Goal: Task Accomplishment & Management: Manage account settings

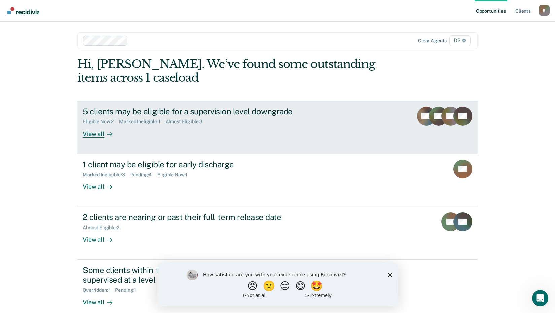
click at [133, 111] on div "5 clients may be eligible for a supervision level downgrade" at bounding box center [201, 112] width 236 height 10
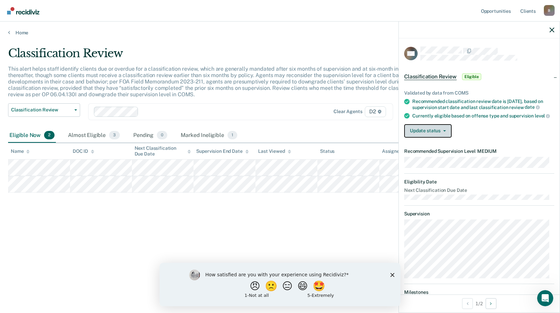
click at [427, 133] on button "Update status" at bounding box center [427, 130] width 47 height 13
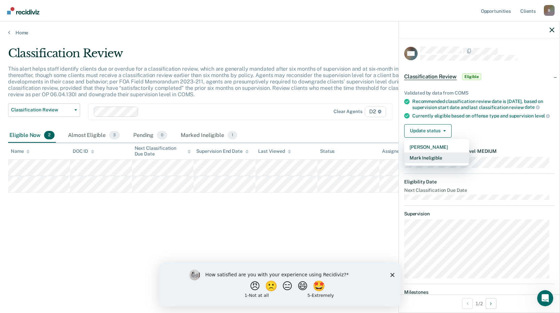
click at [431, 161] on button "Mark Ineligible" at bounding box center [436, 157] width 65 height 11
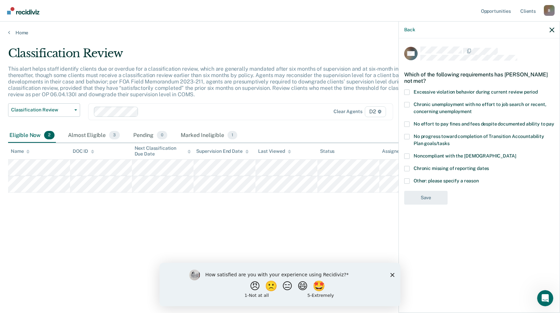
click at [405, 181] on span at bounding box center [406, 180] width 5 height 5
click at [479, 178] on input "Other: please specify a reason" at bounding box center [479, 178] width 0 height 0
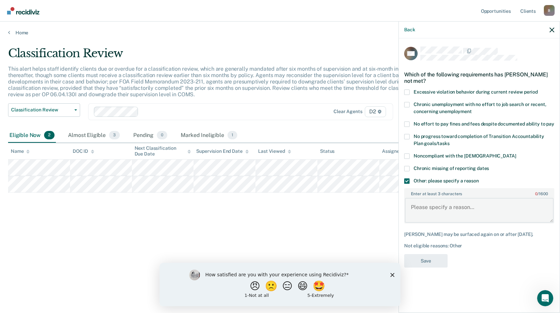
click at [433, 200] on textarea "Enter at least 3 characters 0 / 1600" at bounding box center [479, 210] width 149 height 25
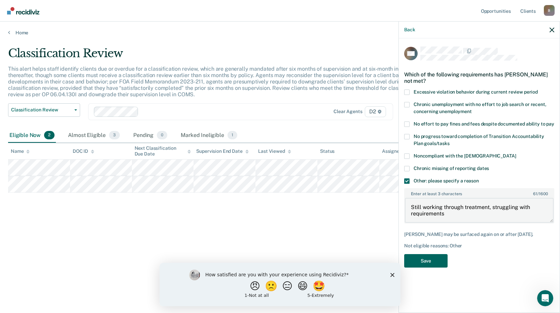
type textarea "Still working through treatment, struggling with requirements"
click at [443, 262] on button "Save" at bounding box center [425, 261] width 43 height 14
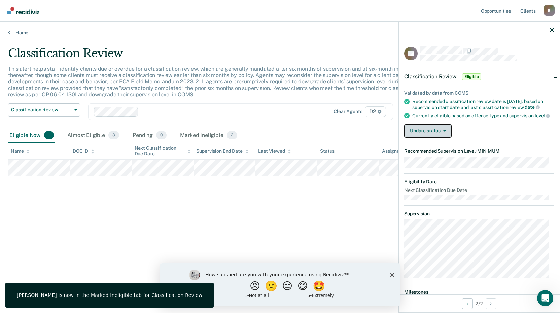
click at [440, 131] on span "button" at bounding box center [442, 130] width 5 height 1
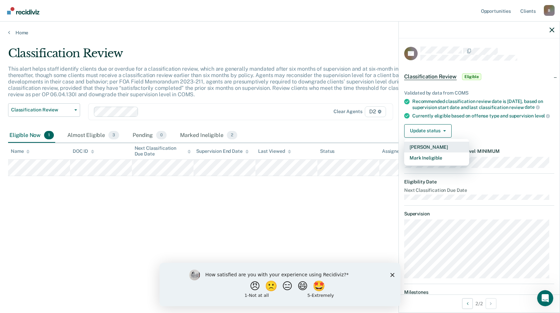
click at [438, 151] on button "[PERSON_NAME]" at bounding box center [436, 147] width 65 height 11
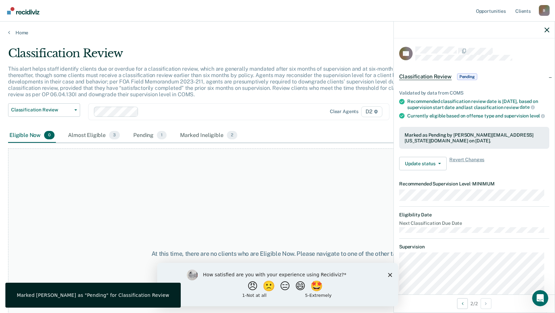
click at [339, 58] on div "Classification Review" at bounding box center [216, 55] width 416 height 19
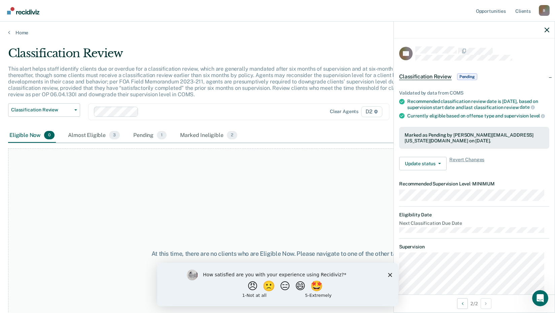
click at [547, 27] on div at bounding box center [473, 30] width 161 height 17
click at [547, 27] on button "button" at bounding box center [546, 30] width 5 height 6
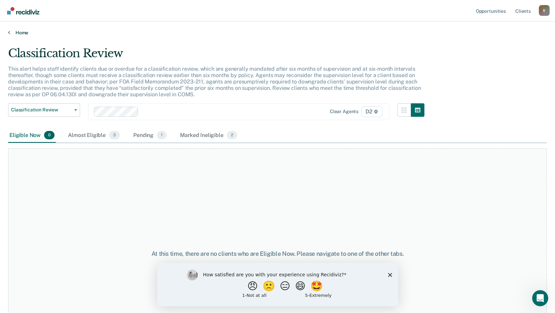
click at [18, 32] on link "Home" at bounding box center [277, 33] width 538 height 6
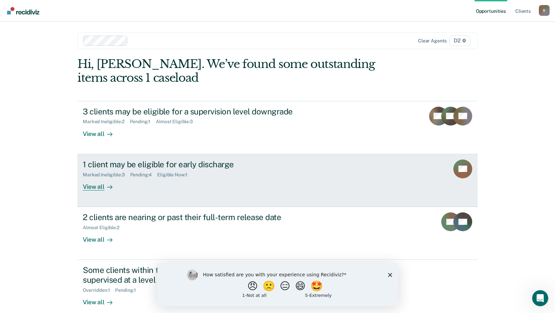
click at [129, 163] on div "1 client may be eligible for early discharge" at bounding box center [201, 164] width 236 height 10
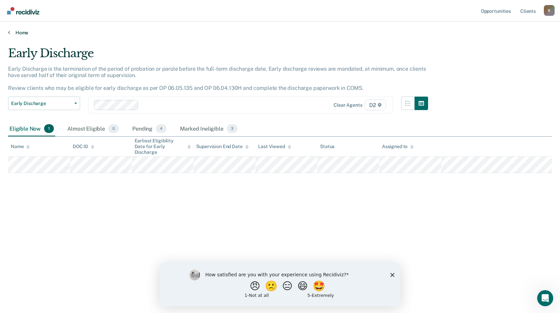
click at [24, 32] on link "Home" at bounding box center [279, 33] width 543 height 6
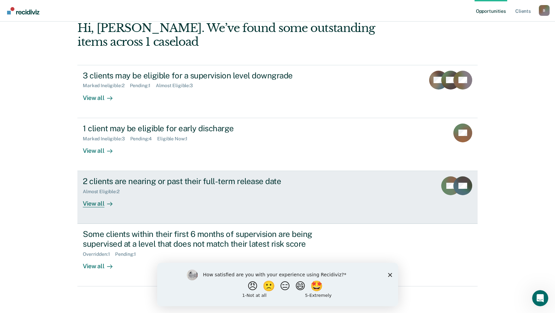
scroll to position [36, 0]
click at [147, 182] on div "2 clients are nearing or past their full-term release date" at bounding box center [201, 181] width 236 height 10
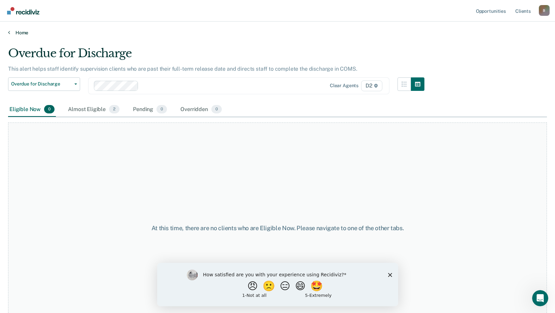
click at [21, 33] on link "Home" at bounding box center [277, 33] width 538 height 6
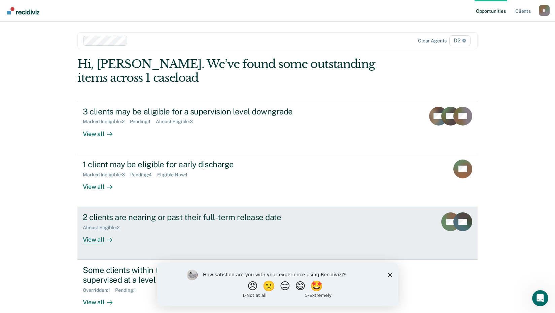
click at [94, 241] on div "View all" at bounding box center [102, 236] width 38 height 13
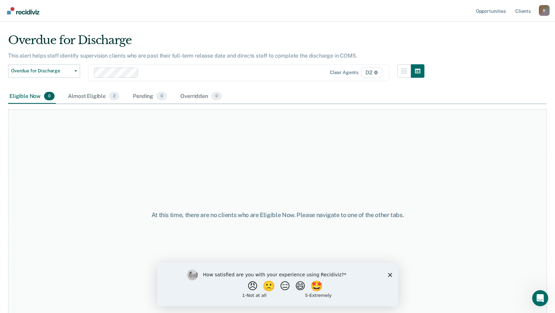
scroll to position [20, 0]
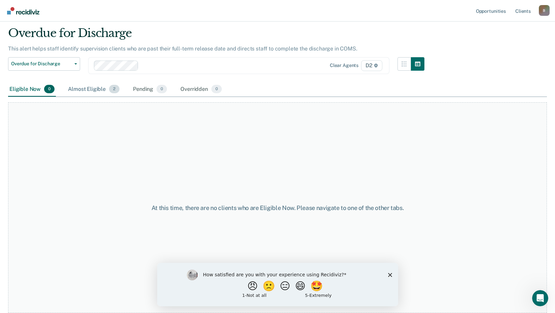
click at [81, 90] on div "Almost Eligible 2" at bounding box center [94, 89] width 54 height 15
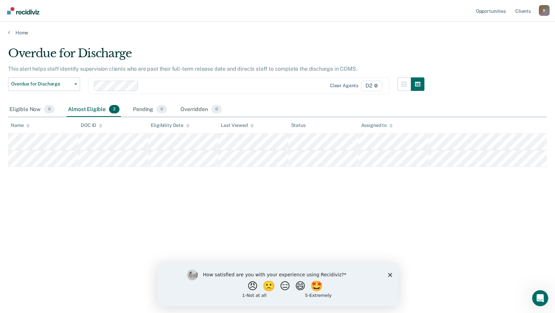
scroll to position [0, 0]
click at [18, 108] on div "Eligible Now 0" at bounding box center [32, 109] width 48 height 15
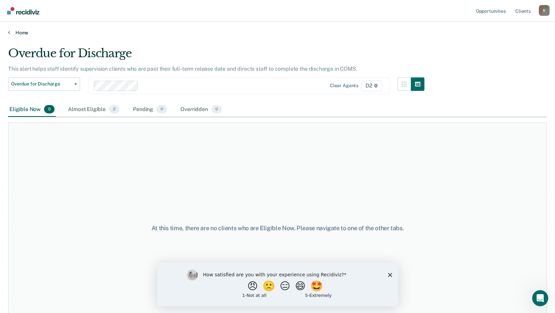
click at [18, 34] on link "Home" at bounding box center [277, 33] width 538 height 6
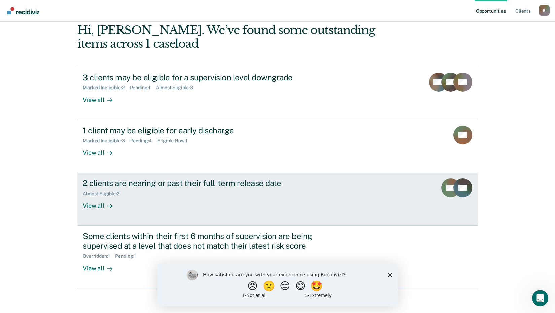
scroll to position [36, 0]
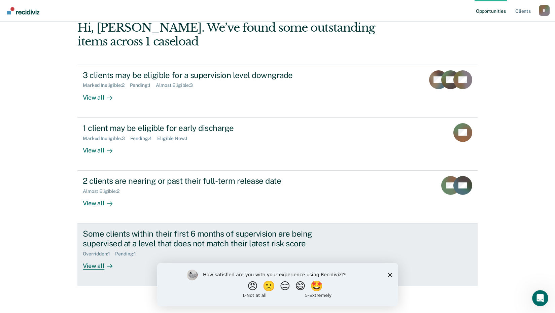
click at [92, 265] on div "View all" at bounding box center [102, 263] width 38 height 13
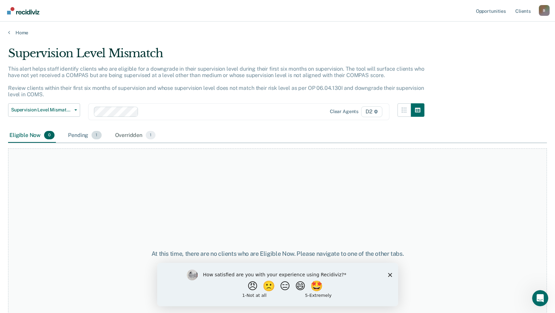
click at [72, 135] on div "Pending 1" at bounding box center [85, 135] width 36 height 15
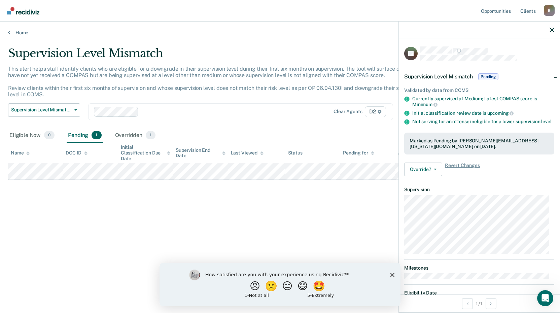
click at [338, 194] on div "Supervision Level Mismatch This alert helps staff identify clients who are elig…" at bounding box center [279, 154] width 543 height 216
click at [239, 5] on nav "Opportunities Client s [EMAIL_ADDRESS][US_STATE][DOMAIN_NAME] B Profile How it …" at bounding box center [279, 10] width 549 height 21
